Goal: Ask a question

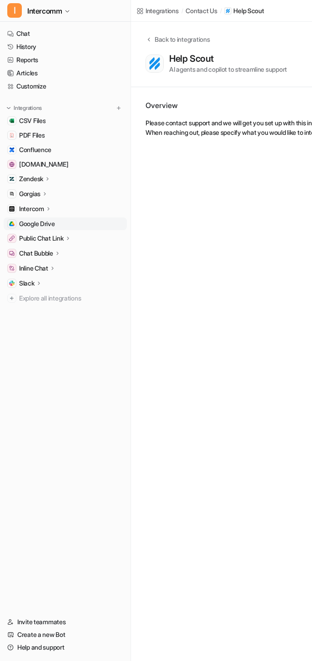
click at [67, 223] on link "Google Drive" at bounding box center [65, 224] width 123 height 13
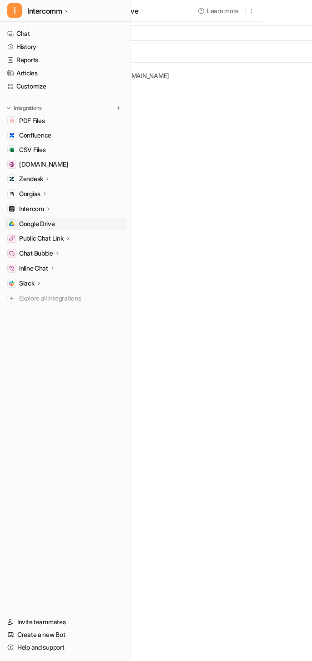
scroll to position [0, 92]
click at [295, 33] on button "Add Files" at bounding box center [288, 33] width 31 height 13
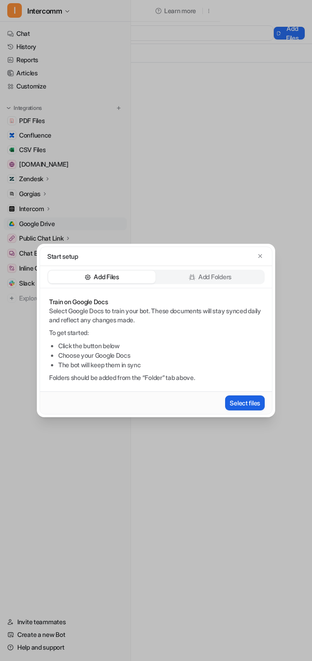
click at [229, 402] on button "Select files" at bounding box center [245, 403] width 40 height 15
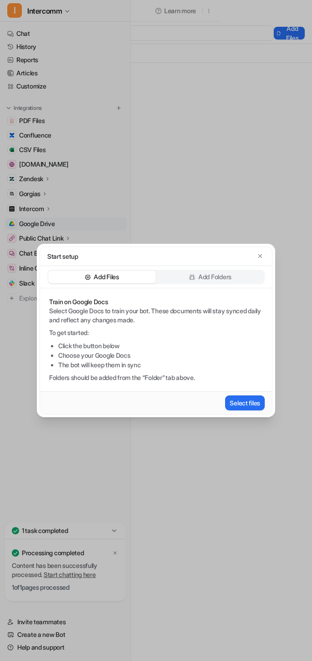
click at [266, 262] on div "Start setup" at bounding box center [156, 256] width 232 height 19
click at [261, 252] on button "button" at bounding box center [259, 256] width 9 height 9
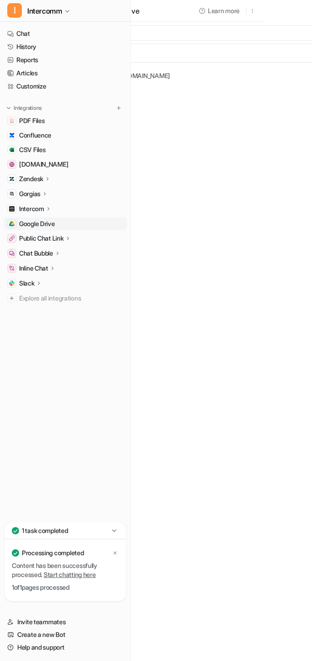
scroll to position [0, 0]
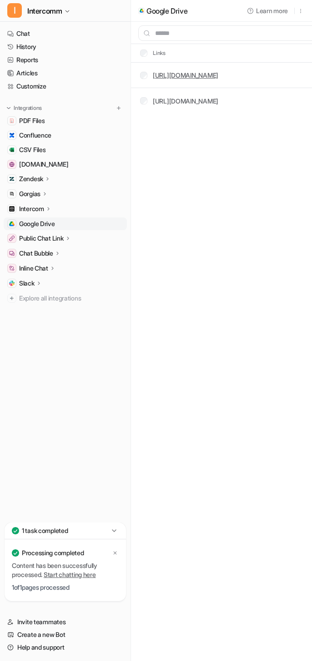
click at [218, 76] on link "[URL][DOMAIN_NAME]" at bounding box center [185, 75] width 65 height 8
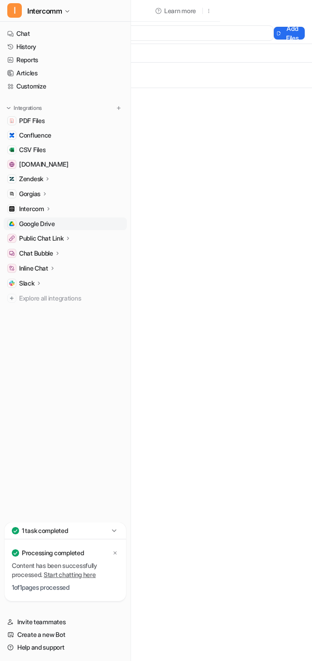
scroll to position [0, 168]
click at [273, 28] on button "Add Files" at bounding box center [288, 33] width 31 height 13
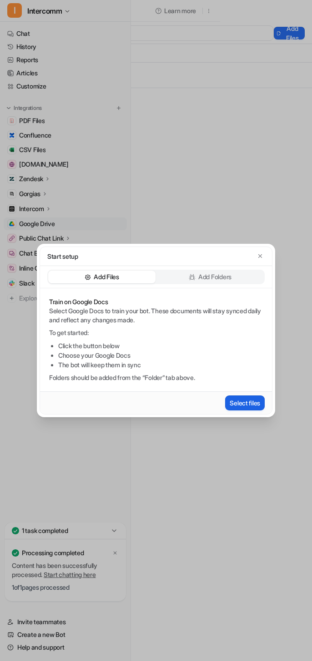
click at [234, 402] on button "Select files" at bounding box center [245, 403] width 40 height 15
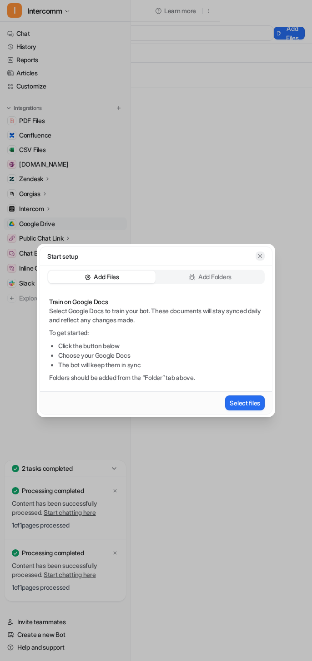
click at [260, 253] on icon "button" at bounding box center [260, 256] width 6 height 6
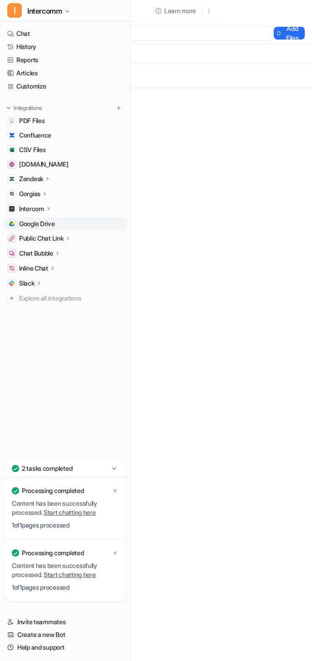
scroll to position [0, 0]
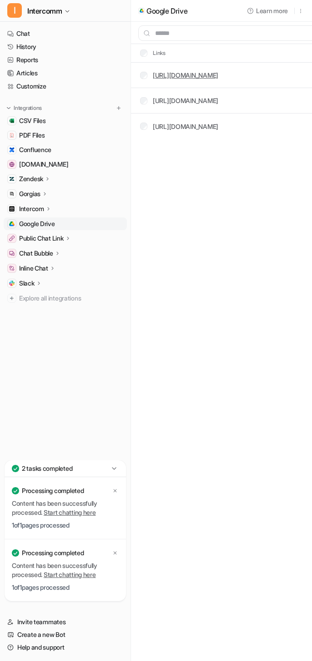
click at [218, 75] on link "[URL][DOMAIN_NAME]" at bounding box center [185, 75] width 65 height 8
click at [218, 101] on link "[URL][DOMAIN_NAME]" at bounding box center [185, 101] width 65 height 8
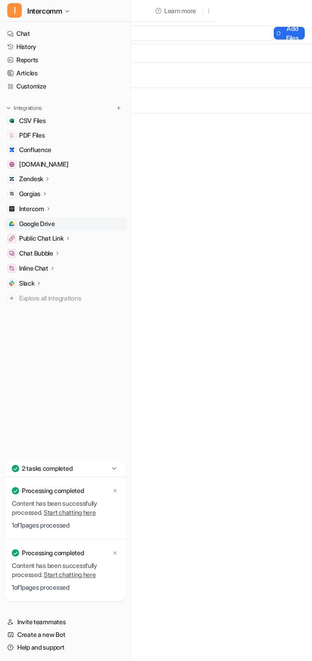
scroll to position [0, 177]
click at [273, 30] on button "Add Files" at bounding box center [288, 33] width 31 height 13
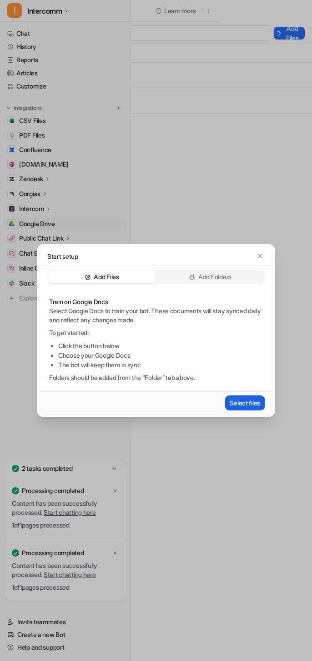
click at [238, 402] on button "Select files" at bounding box center [245, 403] width 40 height 15
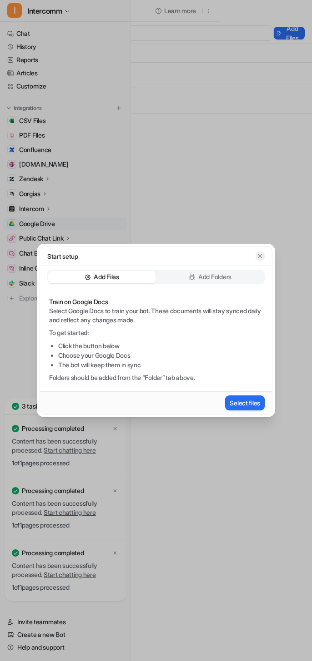
click at [263, 258] on icon "button" at bounding box center [260, 256] width 6 height 6
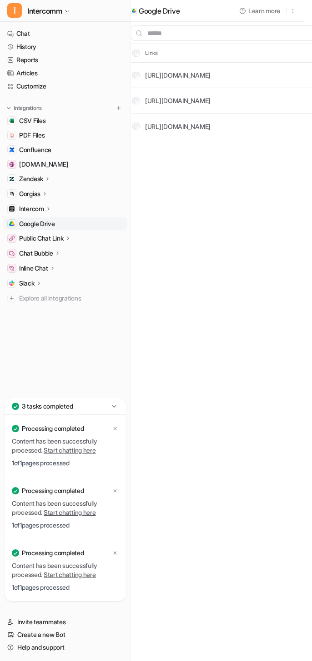
scroll to position [0, 0]
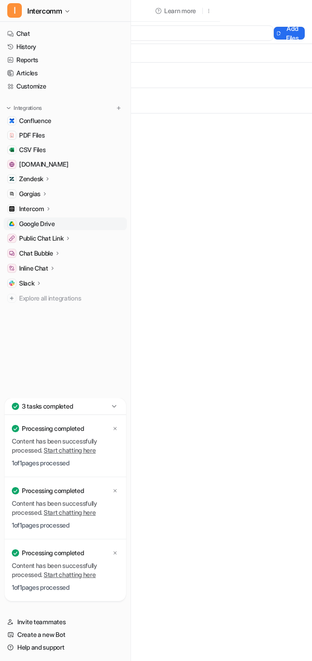
scroll to position [0, 177]
click at [273, 34] on button "Add Files" at bounding box center [288, 33] width 31 height 13
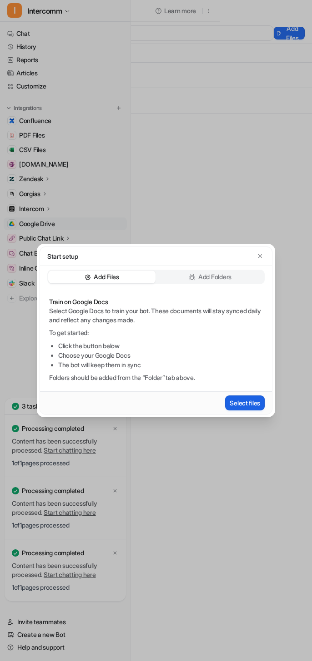
click at [229, 409] on button "Select files" at bounding box center [245, 403] width 40 height 15
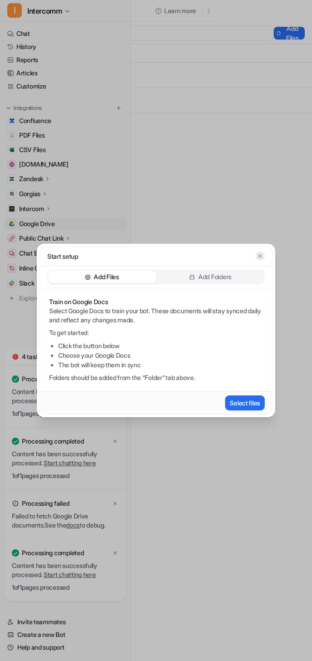
click at [261, 259] on button "button" at bounding box center [259, 256] width 9 height 9
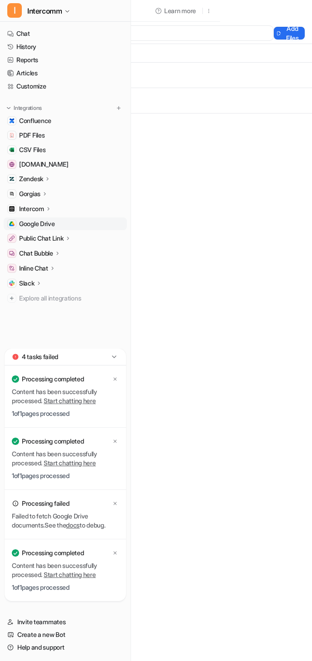
click at [79, 523] on link "docs" at bounding box center [73, 525] width 14 height 8
click at [273, 27] on button "Add Files" at bounding box center [288, 33] width 31 height 13
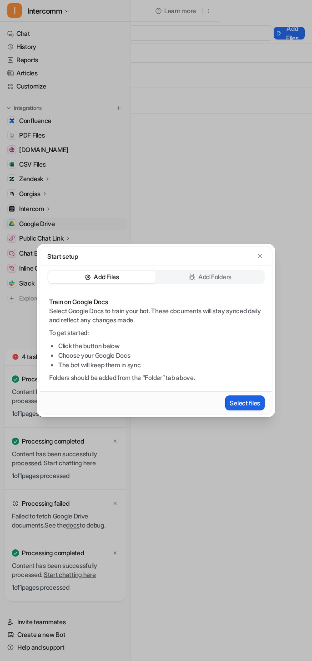
click at [235, 409] on button "Select files" at bounding box center [245, 403] width 40 height 15
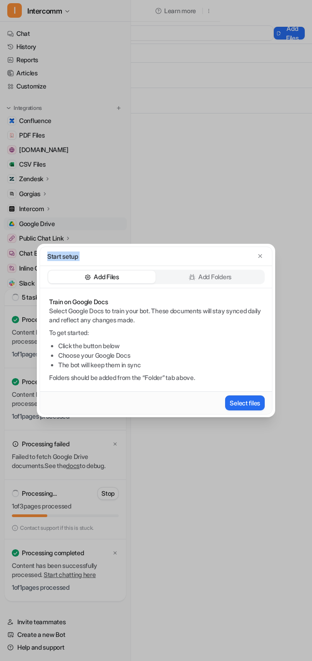
drag, startPoint x: 172, startPoint y: 260, endPoint x: 143, endPoint y: 233, distance: 39.5
click at [143, 233] on div "Start setup Add Files Add Folders Train on Google Docs Select Google Docs to tr…" at bounding box center [156, 330] width 253 height 661
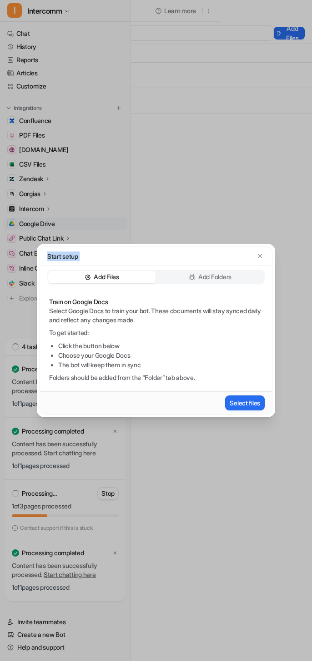
click at [258, 250] on div "Start setup" at bounding box center [156, 256] width 232 height 19
click at [258, 256] on icon "button" at bounding box center [260, 256] width 6 height 6
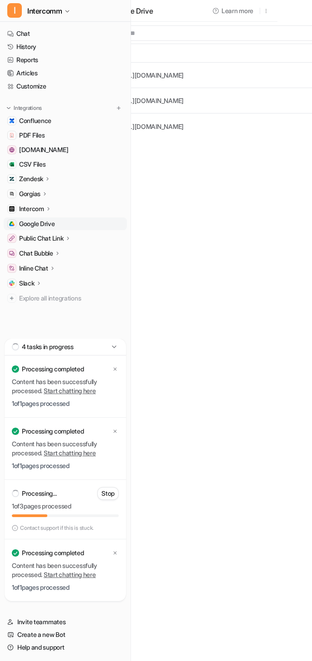
scroll to position [0, 40]
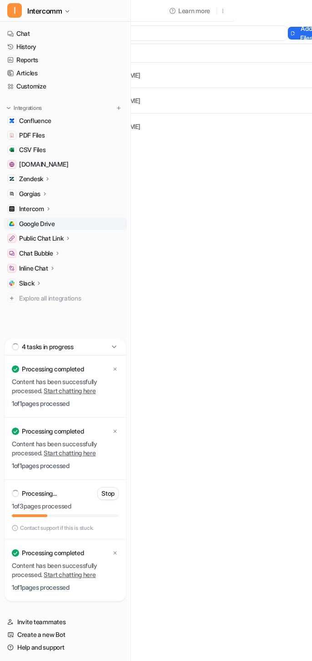
scroll to position [0, 81]
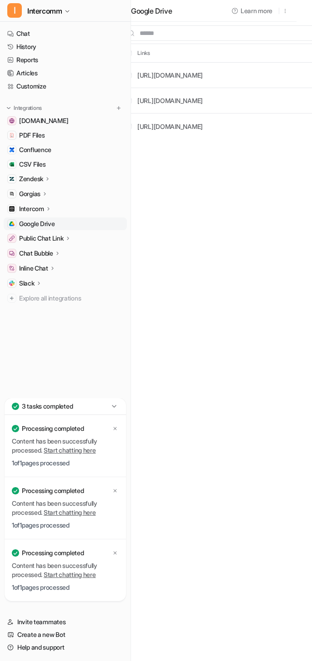
scroll to position [0, 19]
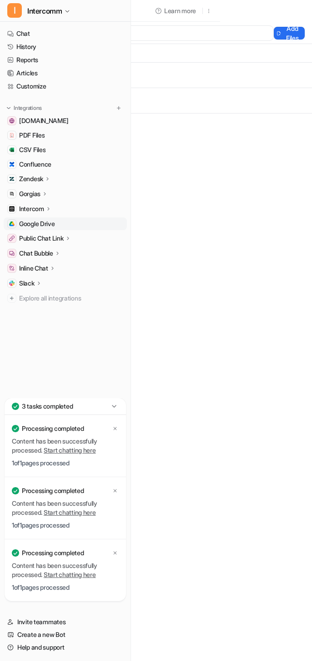
scroll to position [0, 36]
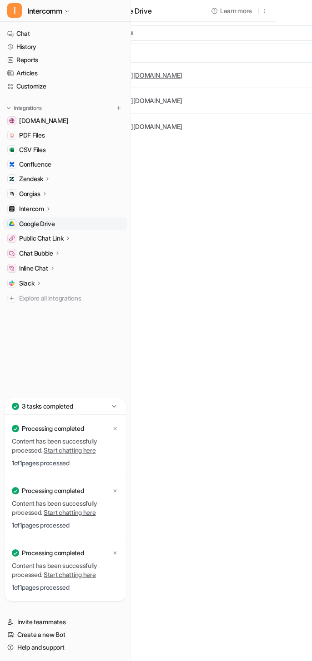
click at [169, 77] on link "[URL][DOMAIN_NAME]" at bounding box center [149, 75] width 65 height 8
click at [39, 31] on link "Chat" at bounding box center [65, 33] width 123 height 13
type textarea "**********"
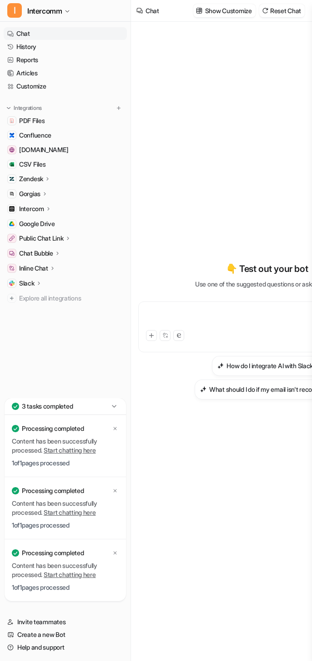
click at [213, 316] on div at bounding box center [266, 318] width 253 height 21
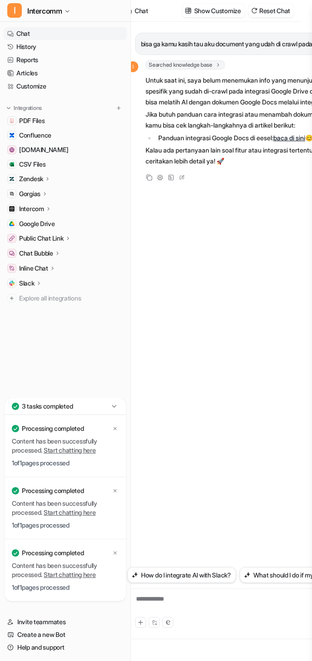
scroll to position [0, 16]
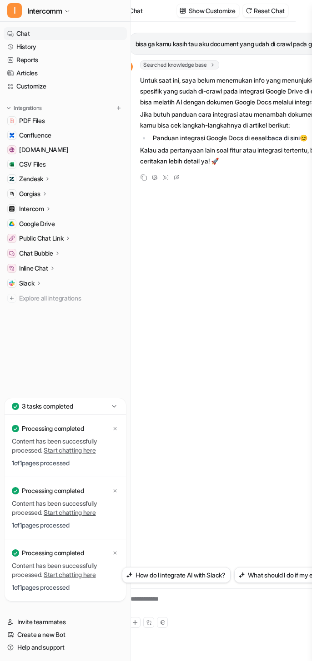
click at [246, 244] on div "bisa ga kamu kasih tau aku document yang udah di crawl pada google drive integr…" at bounding box center [250, 295] width 257 height 546
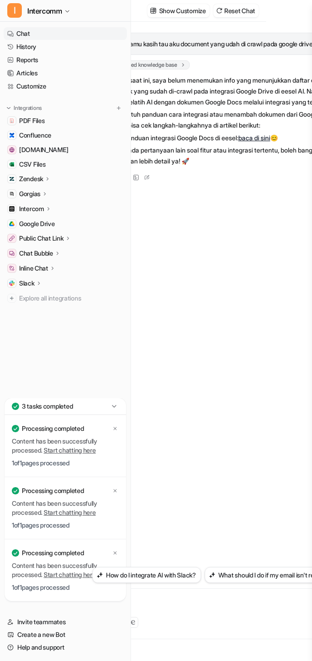
scroll to position [0, 0]
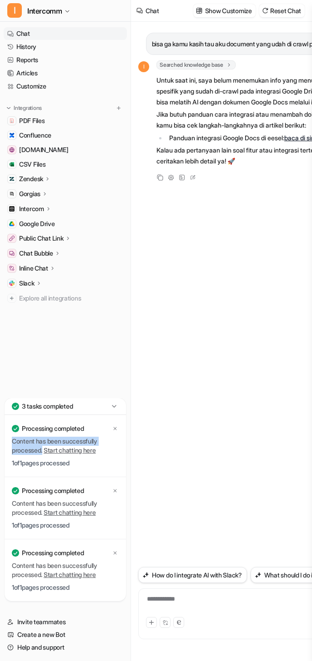
drag, startPoint x: 10, startPoint y: 443, endPoint x: 45, endPoint y: 451, distance: 35.9
click at [45, 451] on div "Processing completed Content has been successfully processed. Start chatting he…" at bounding box center [65, 446] width 121 height 62
copy p "Content has been successfully processed."
click at [55, 227] on span "Google Drive" at bounding box center [37, 223] width 36 height 9
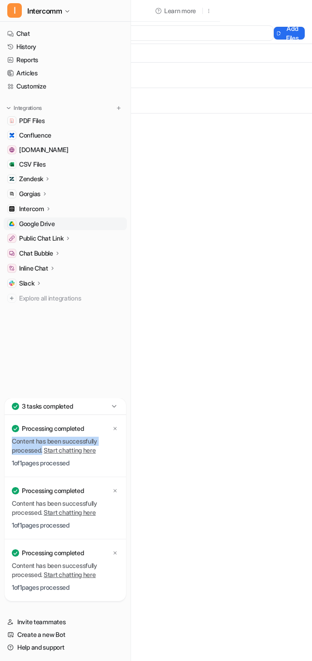
scroll to position [0, 177]
click at [273, 35] on button "Add Files" at bounding box center [288, 33] width 31 height 13
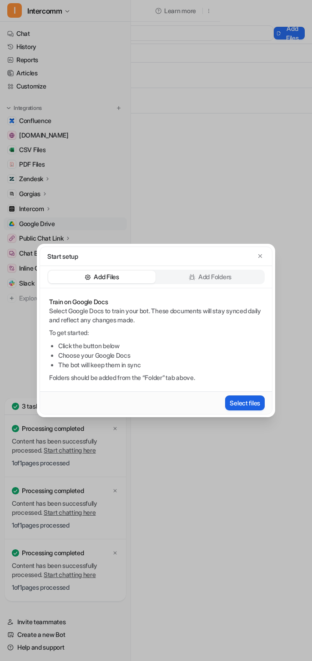
click at [251, 396] on button "Select files" at bounding box center [245, 403] width 40 height 15
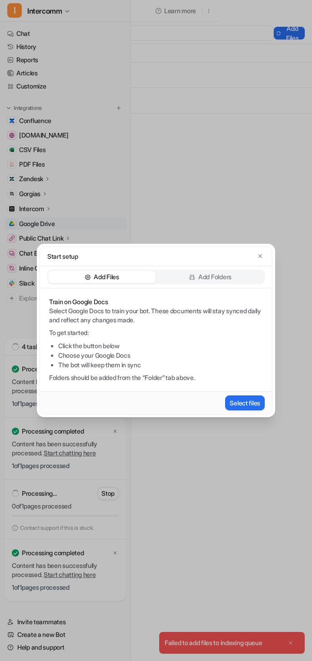
drag, startPoint x: 156, startPoint y: 257, endPoint x: 194, endPoint y: 182, distance: 84.1
click at [194, 182] on div "Start setup Add Files Add Folders Train on Google Docs Select Google Docs to tr…" at bounding box center [156, 330] width 253 height 661
drag, startPoint x: 174, startPoint y: 259, endPoint x: 210, endPoint y: 247, distance: 37.9
click at [210, 248] on div "Start setup" at bounding box center [156, 256] width 232 height 19
click at [261, 257] on icon "button" at bounding box center [260, 256] width 6 height 6
